Goal: Information Seeking & Learning: Learn about a topic

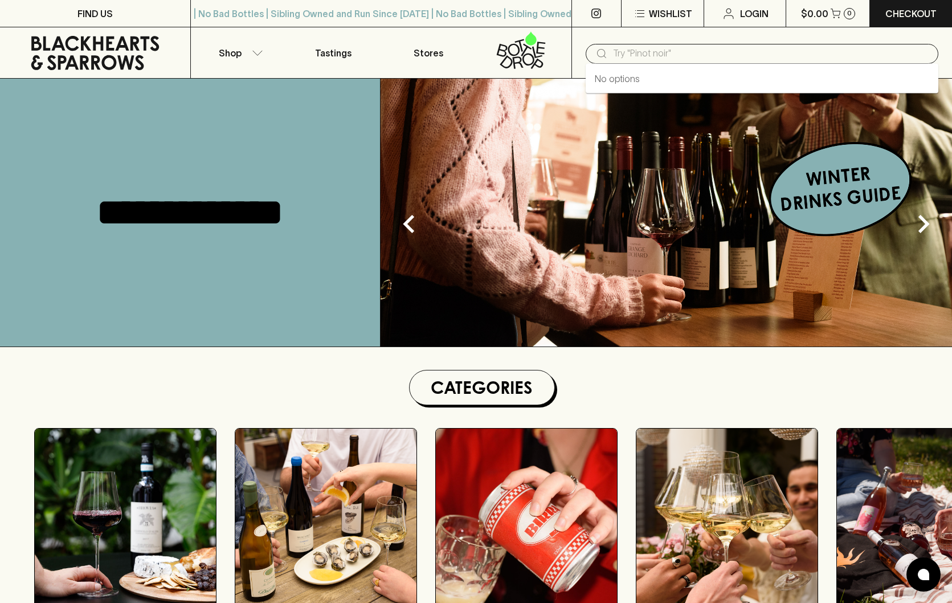
click at [685, 52] on input "text" at bounding box center [771, 53] width 316 height 18
type input "scion"
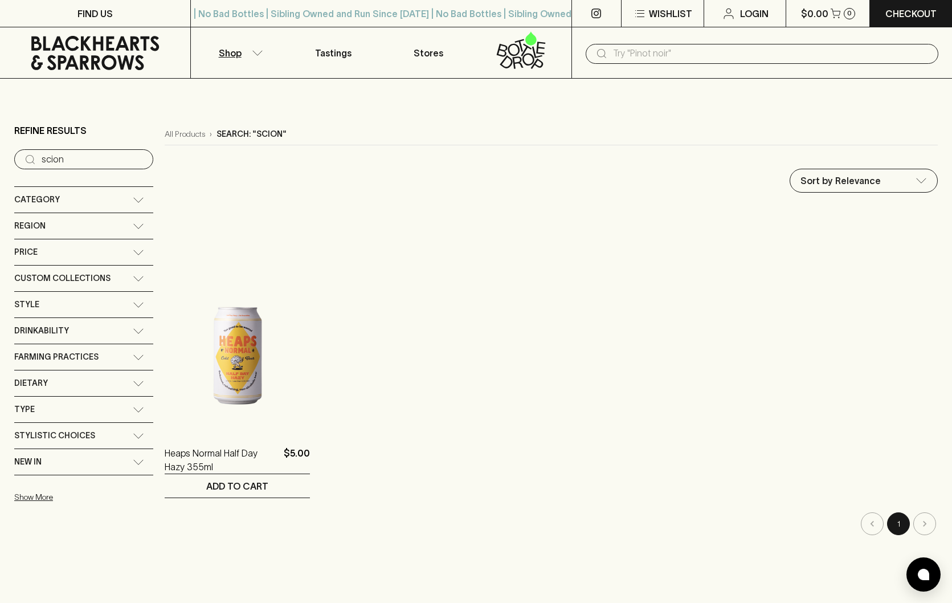
click at [133, 227] on icon at bounding box center [138, 226] width 11 height 6
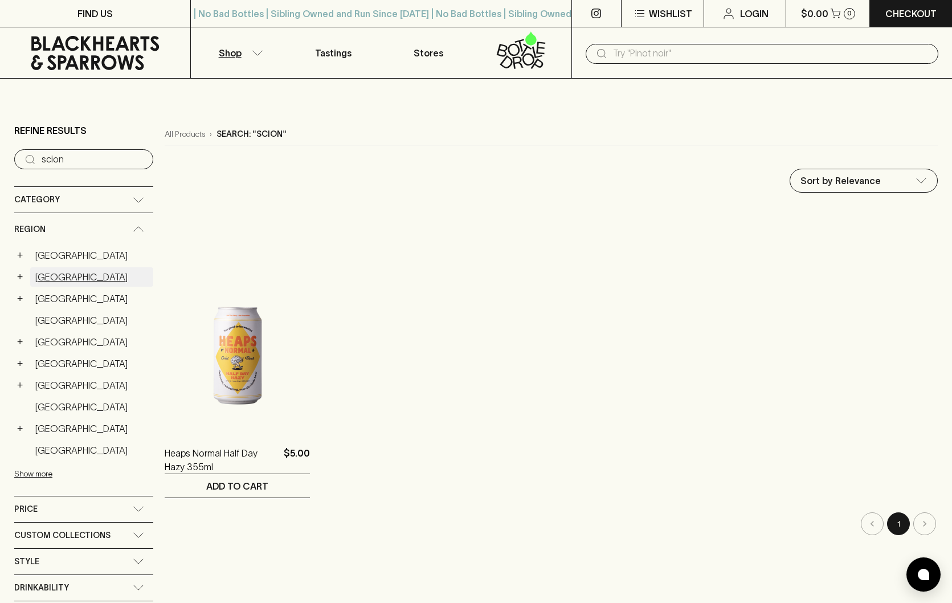
click at [59, 277] on link "[GEOGRAPHIC_DATA]" at bounding box center [91, 276] width 123 height 19
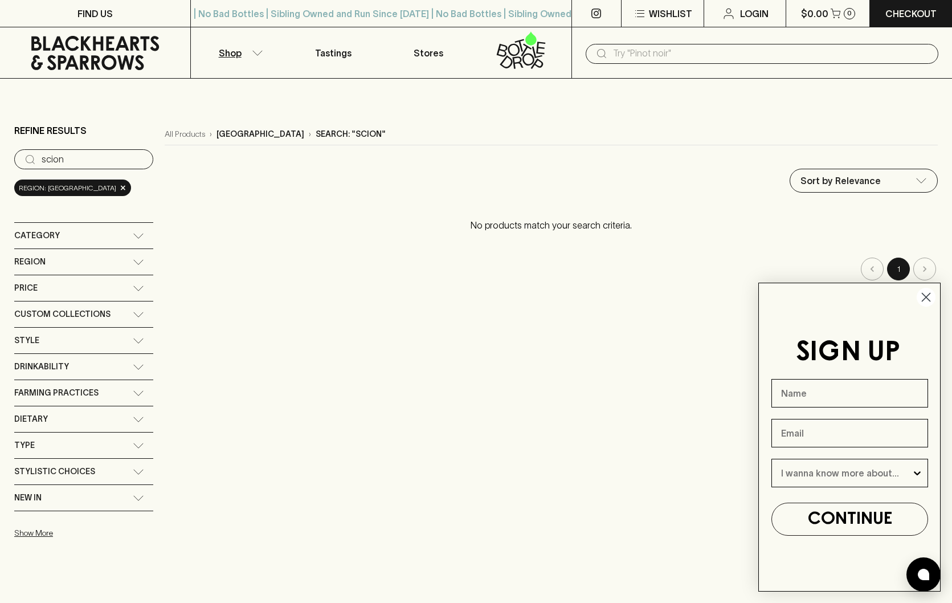
click at [142, 263] on icon at bounding box center [138, 262] width 11 height 6
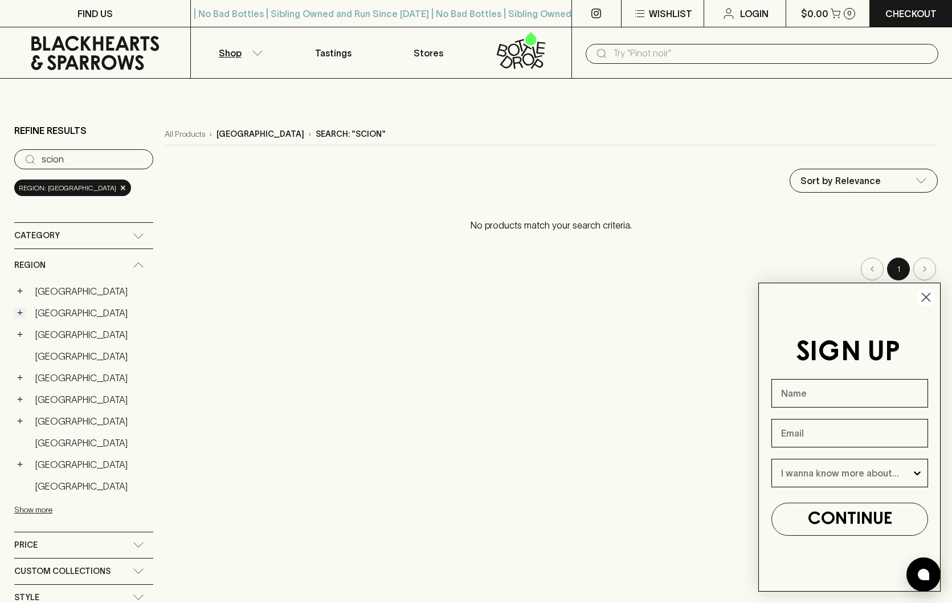
click at [20, 313] on button "+" at bounding box center [19, 312] width 11 height 11
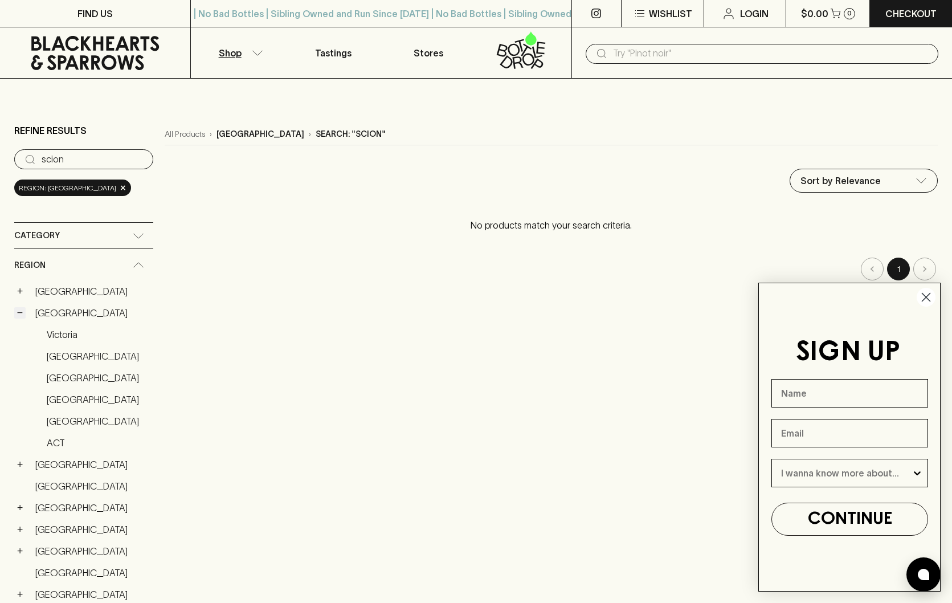
scroll to position [2, 0]
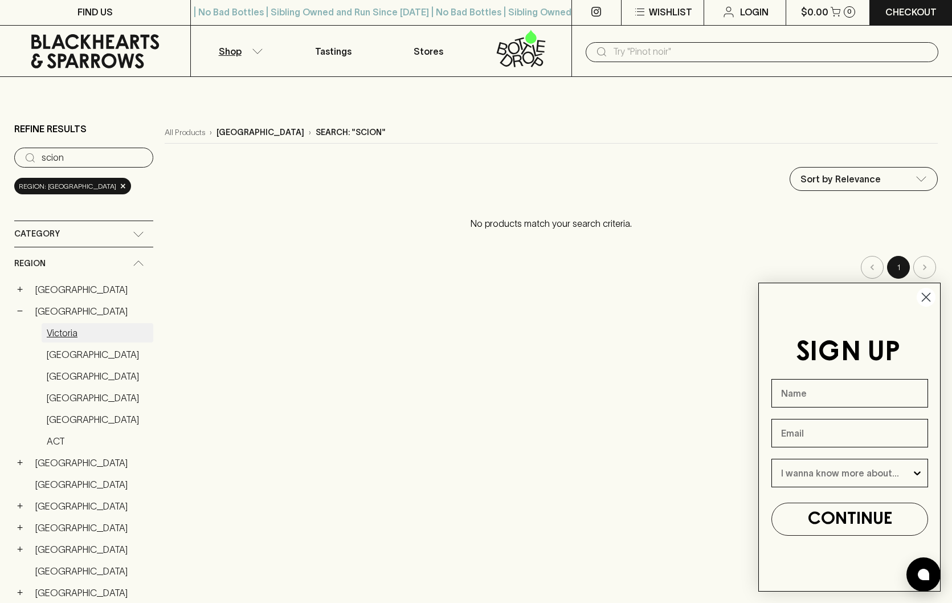
click at [59, 330] on link "Victoria" at bounding box center [98, 332] width 112 height 19
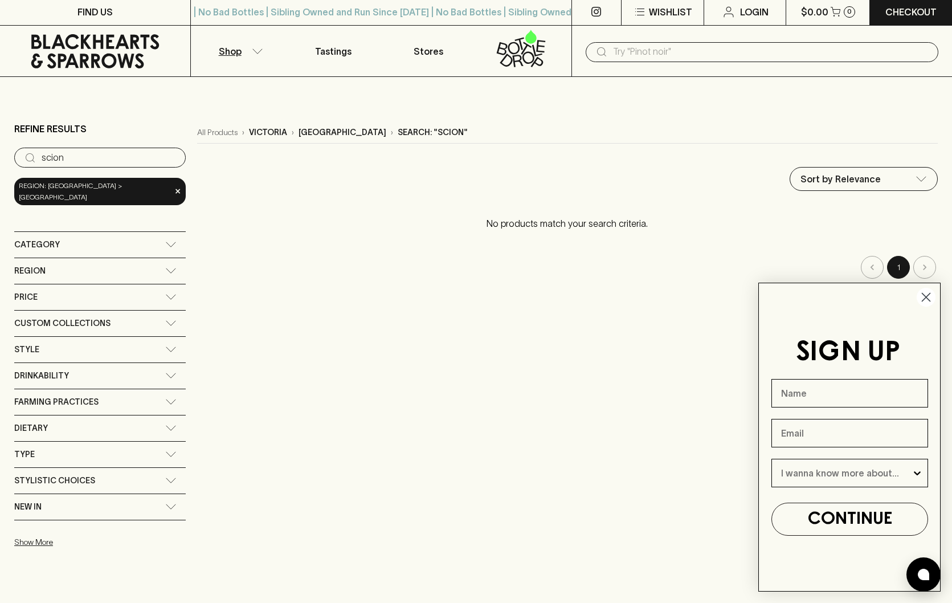
drag, startPoint x: 72, startPoint y: 157, endPoint x: 28, endPoint y: 154, distance: 44.5
click at [28, 155] on div "​ scion" at bounding box center [99, 158] width 171 height 20
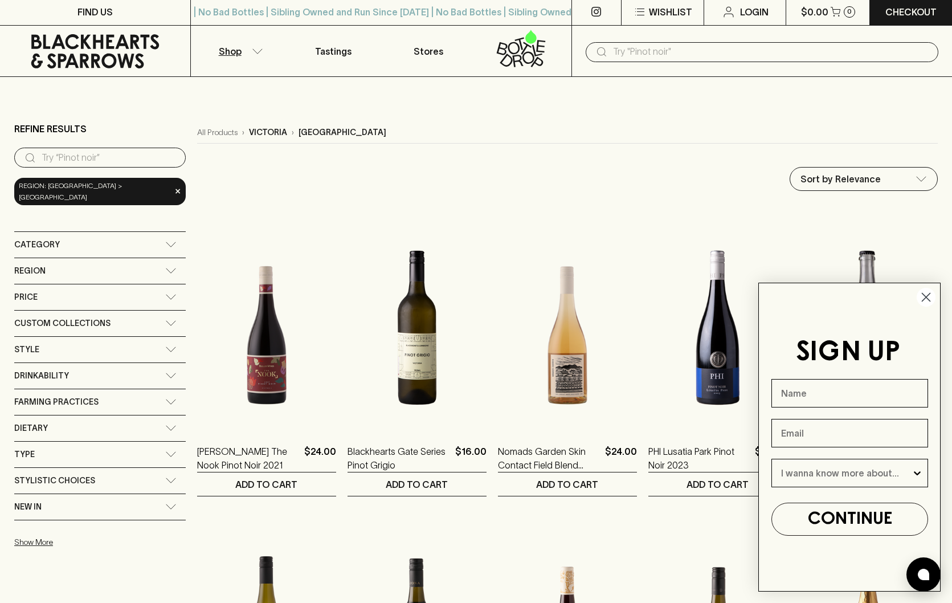
click at [928, 295] on circle "Close dialog" at bounding box center [926, 297] width 19 height 19
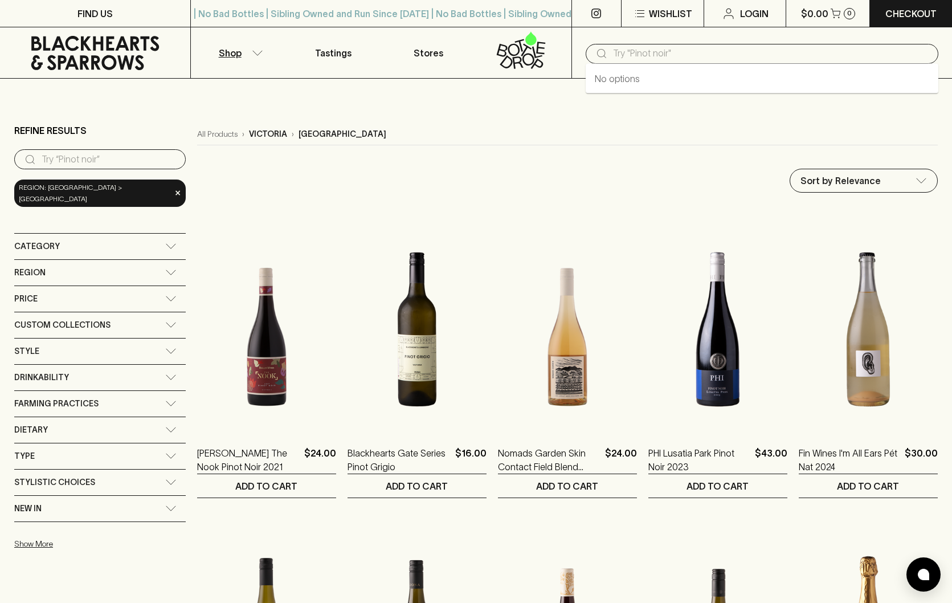
click at [643, 58] on input "text" at bounding box center [771, 53] width 316 height 18
type input "n"
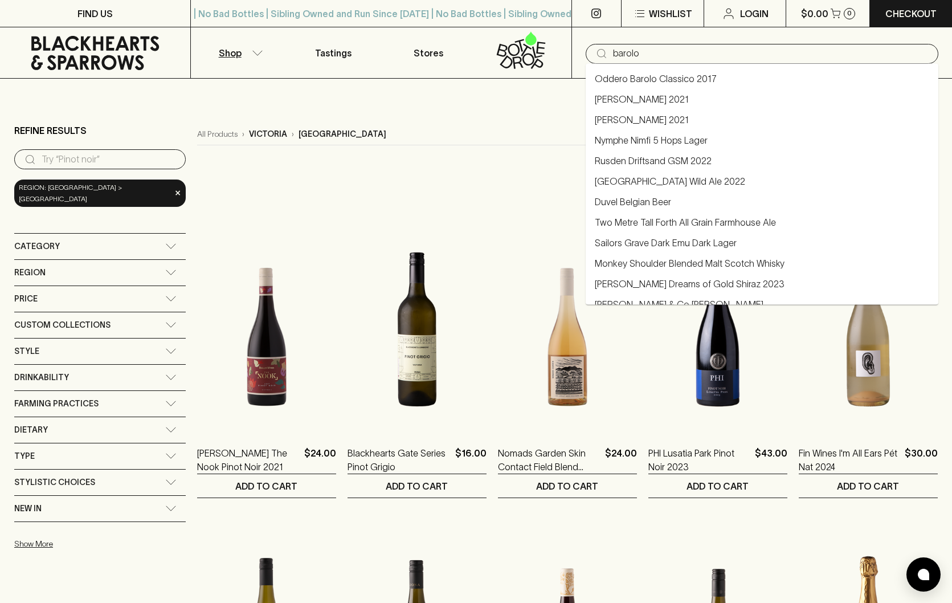
type input "barolo"
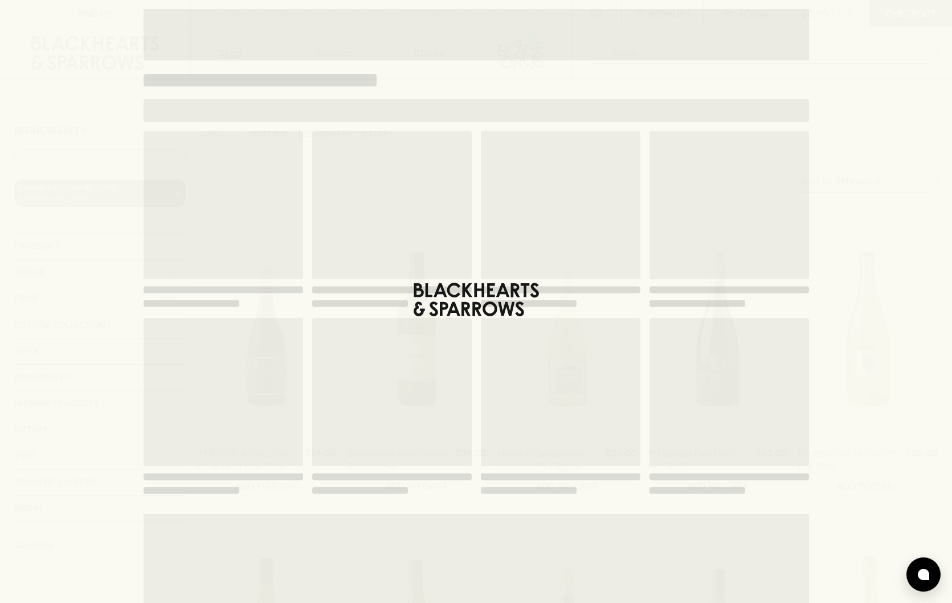
type input "barolo"
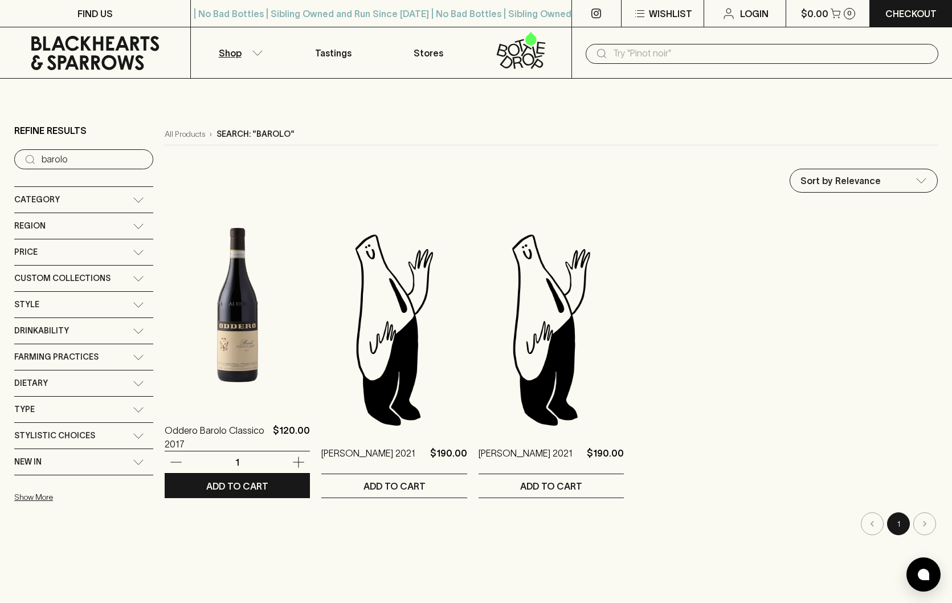
click at [232, 320] on img at bounding box center [237, 306] width 145 height 199
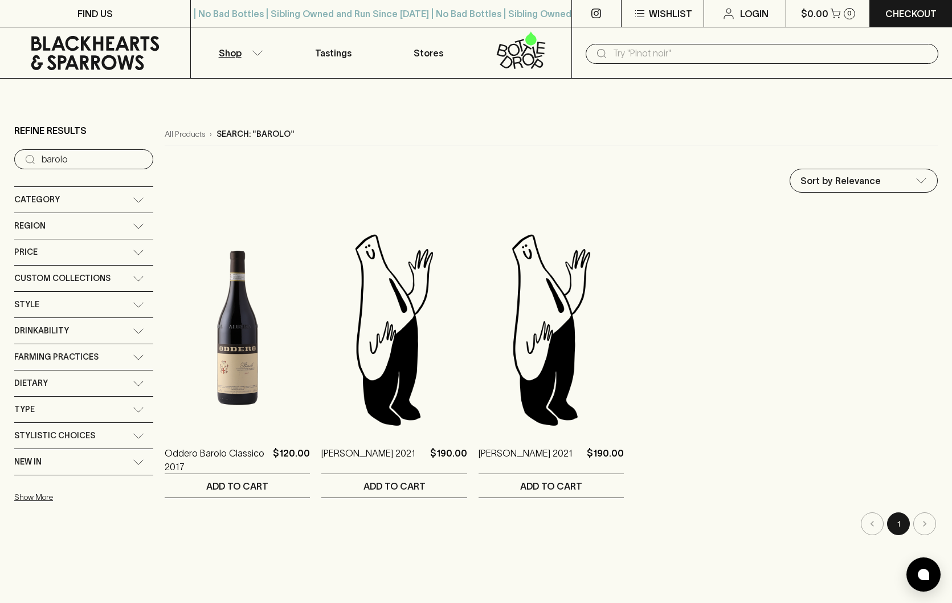
click at [138, 226] on icon at bounding box center [138, 226] width 11 height 6
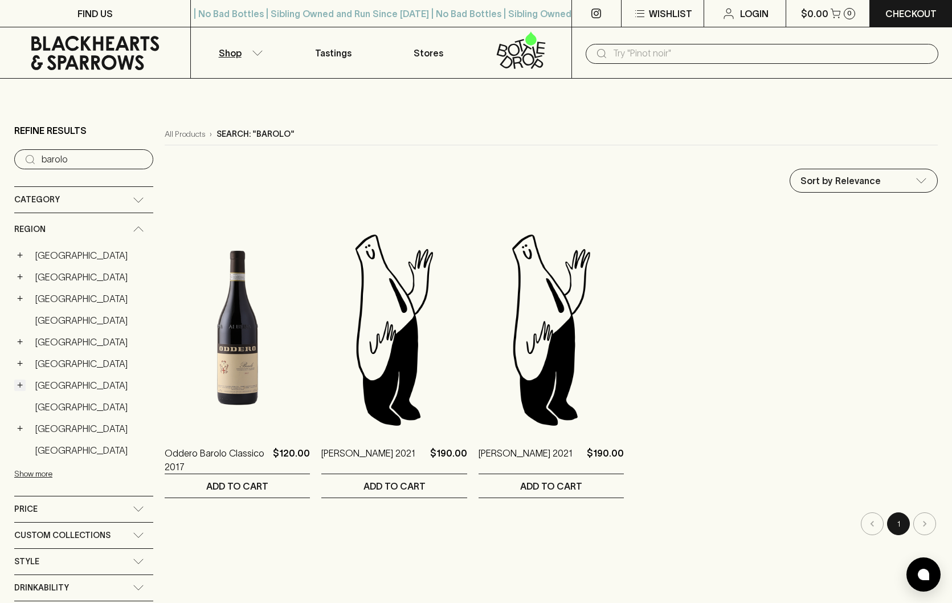
click at [17, 385] on button "+" at bounding box center [19, 384] width 11 height 11
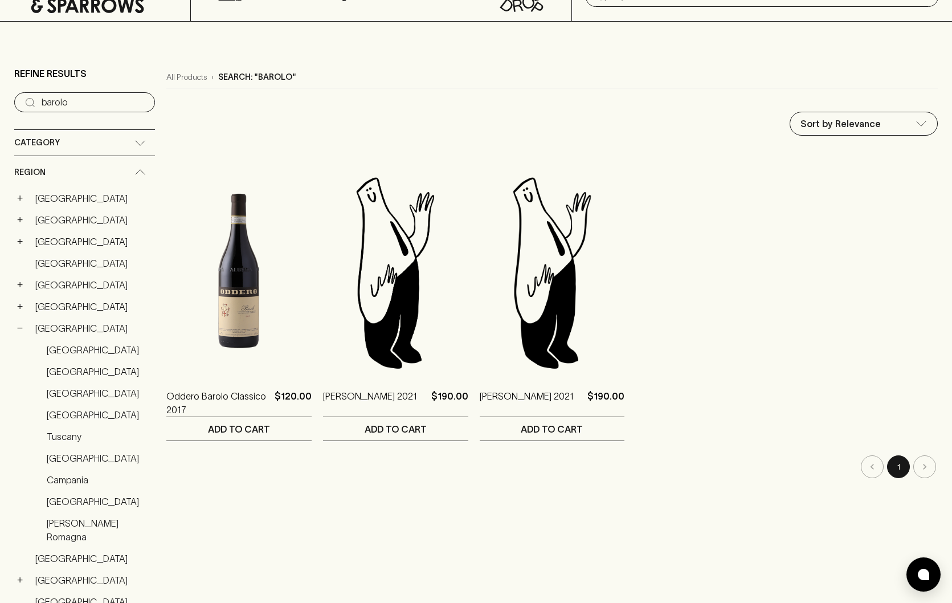
scroll to position [73, 0]
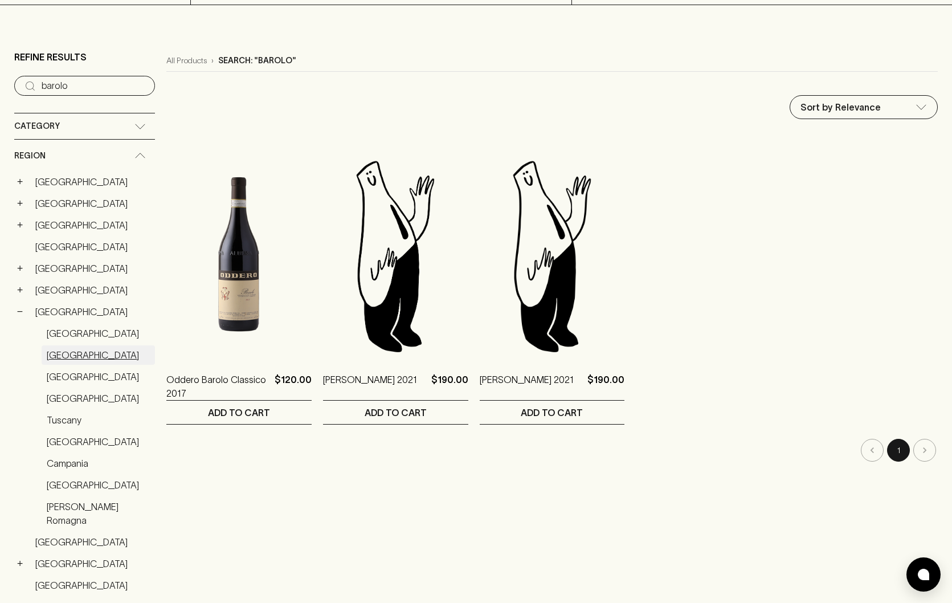
click at [66, 355] on link "[GEOGRAPHIC_DATA]" at bounding box center [98, 354] width 113 height 19
